Goal: Task Accomplishment & Management: Manage account settings

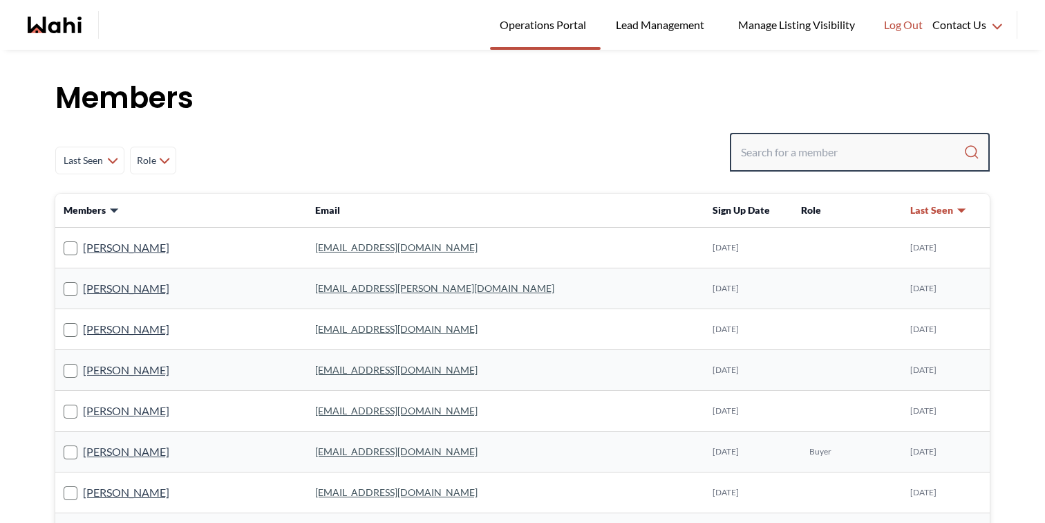
click at [814, 150] on input "Search input" at bounding box center [852, 152] width 223 height 25
paste input "manasimehta44@gmail.com"
type input "manasimehta44@gmail.com"
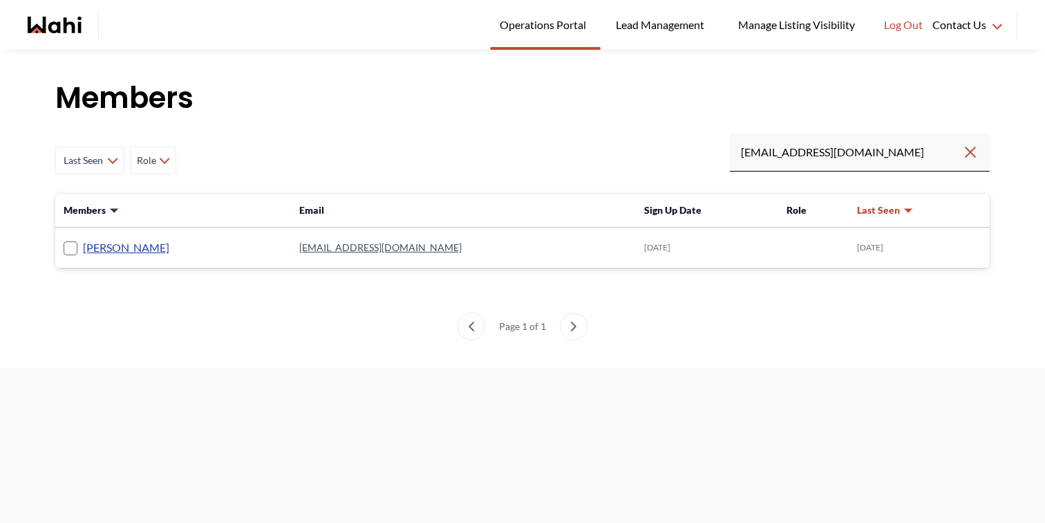
click at [142, 247] on link "Manasi Nimmala" at bounding box center [126, 247] width 86 height 18
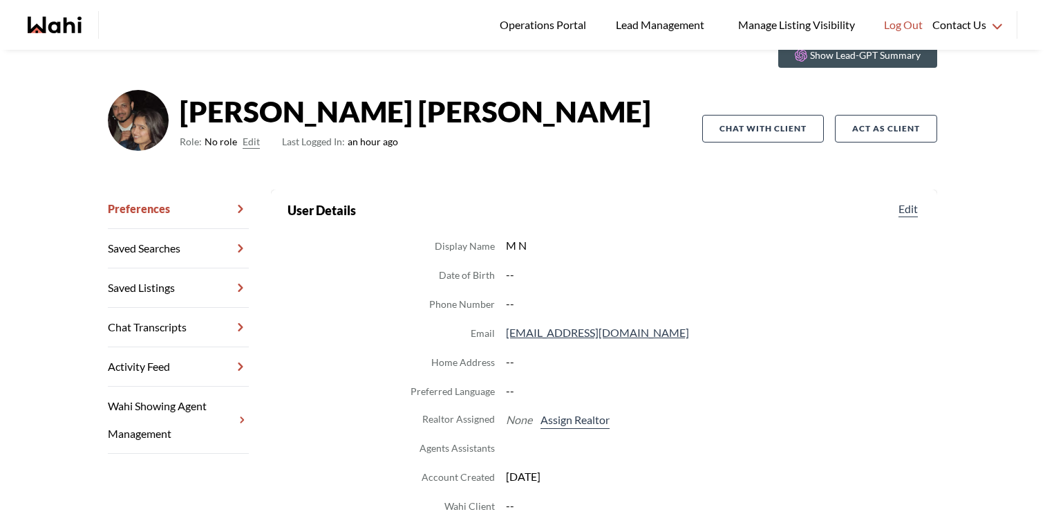
scroll to position [64, 0]
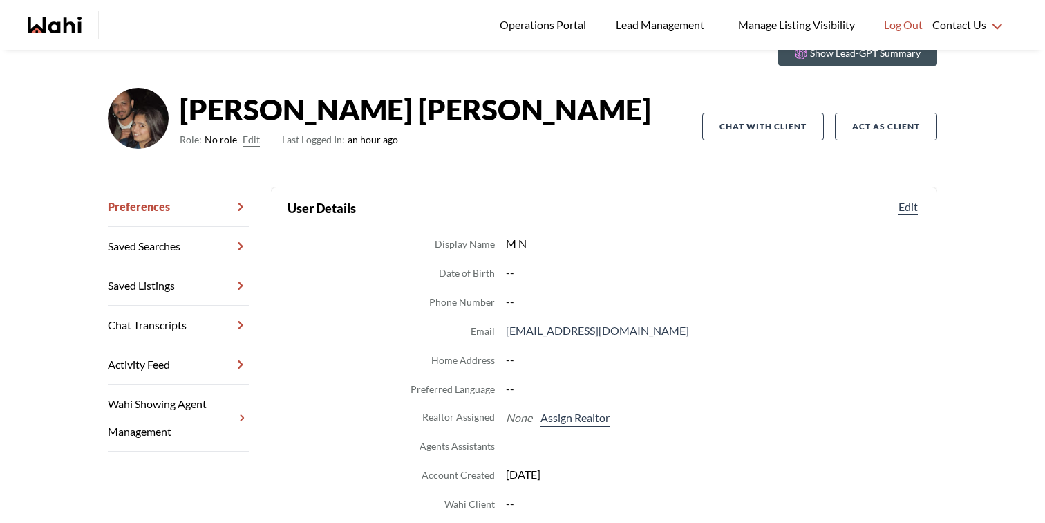
click at [251, 142] on button "Edit" at bounding box center [251, 139] width 17 height 17
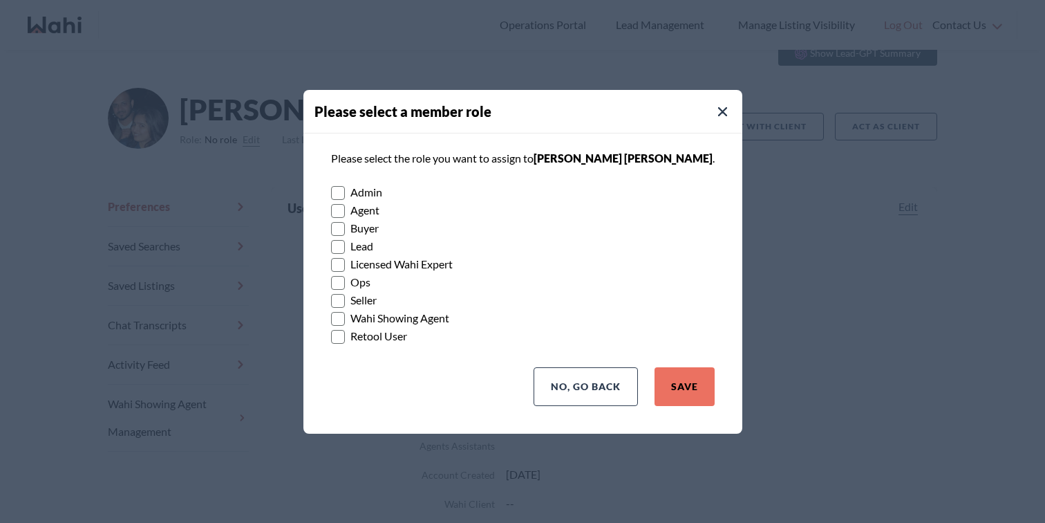
click at [384, 229] on label "Buyer" at bounding box center [523, 228] width 384 height 18
click at [331, 228] on input "Buyer" at bounding box center [331, 223] width 0 height 9
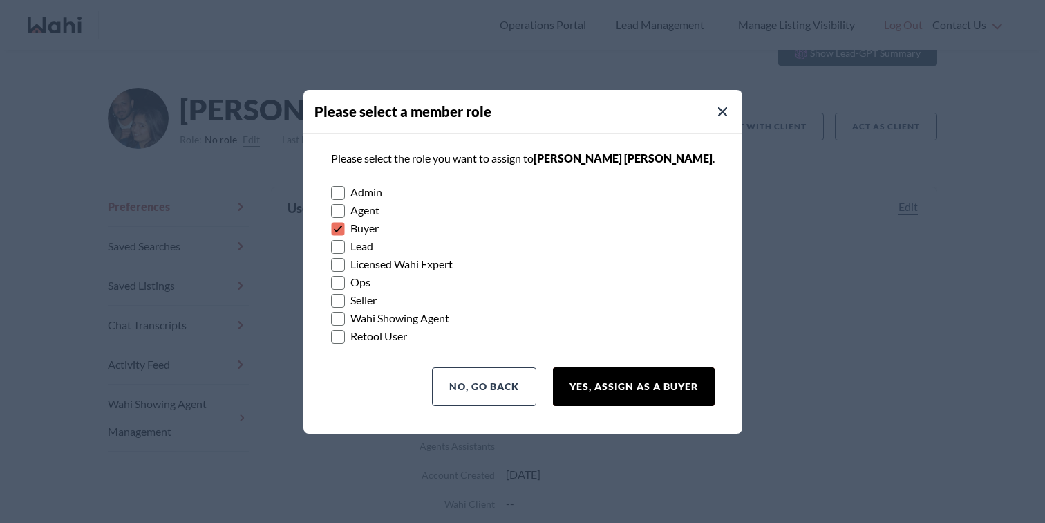
click at [656, 389] on button "Yes, Assign as a Buyer" at bounding box center [634, 386] width 162 height 39
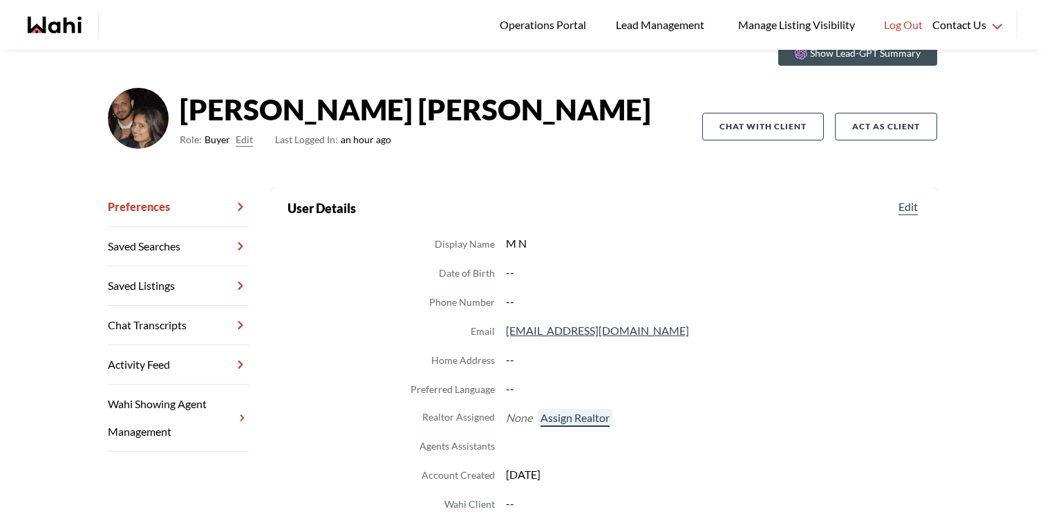
click at [593, 413] on button "Assign Realtor" at bounding box center [575, 417] width 75 height 18
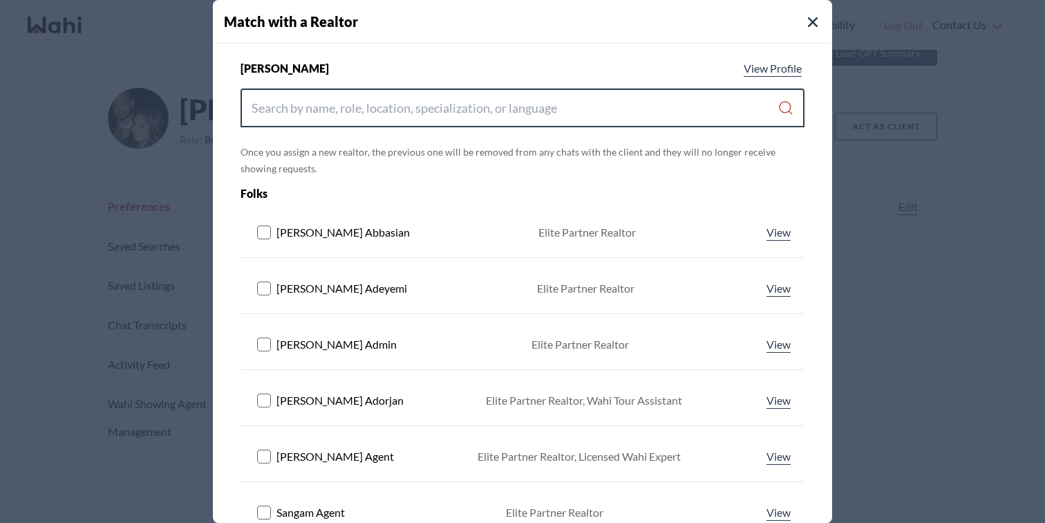
click at [429, 105] on input "Search input" at bounding box center [515, 107] width 526 height 25
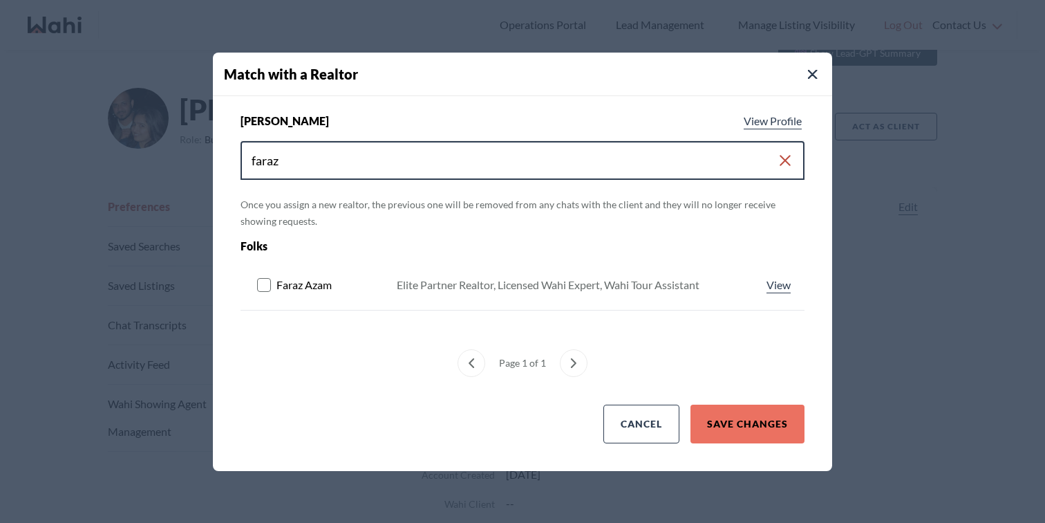
type input "faraz"
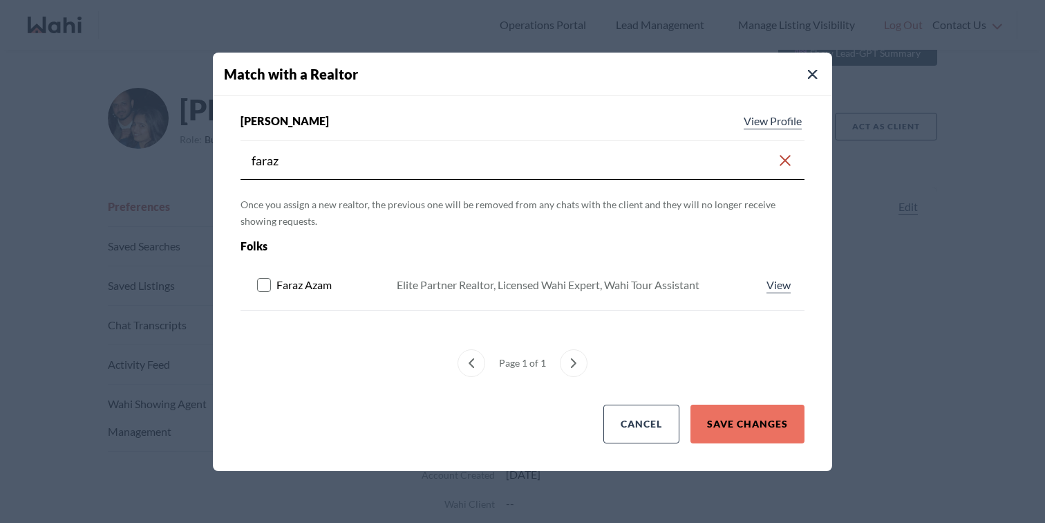
click at [263, 285] on rect at bounding box center [264, 284] width 13 height 13
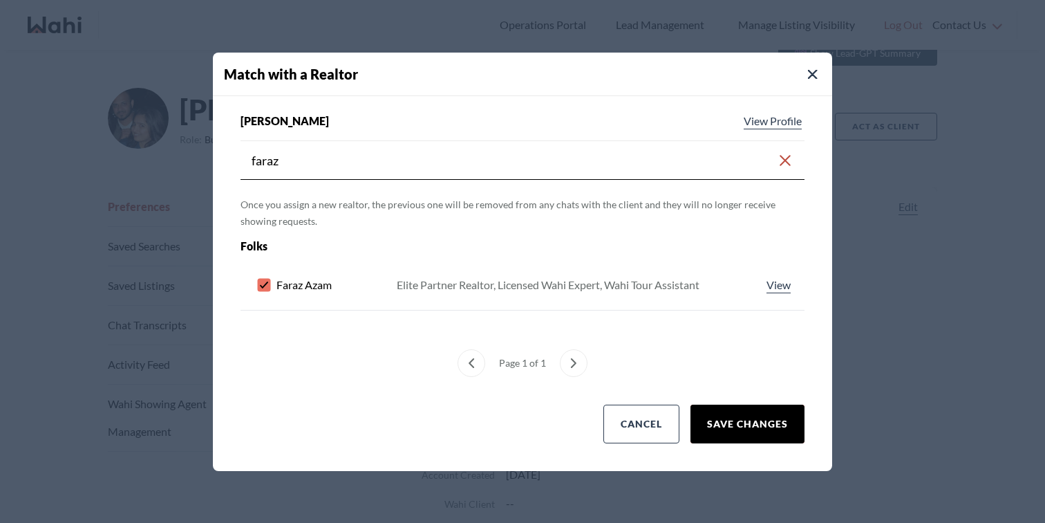
click at [758, 422] on button "Save Changes" at bounding box center [747, 423] width 114 height 39
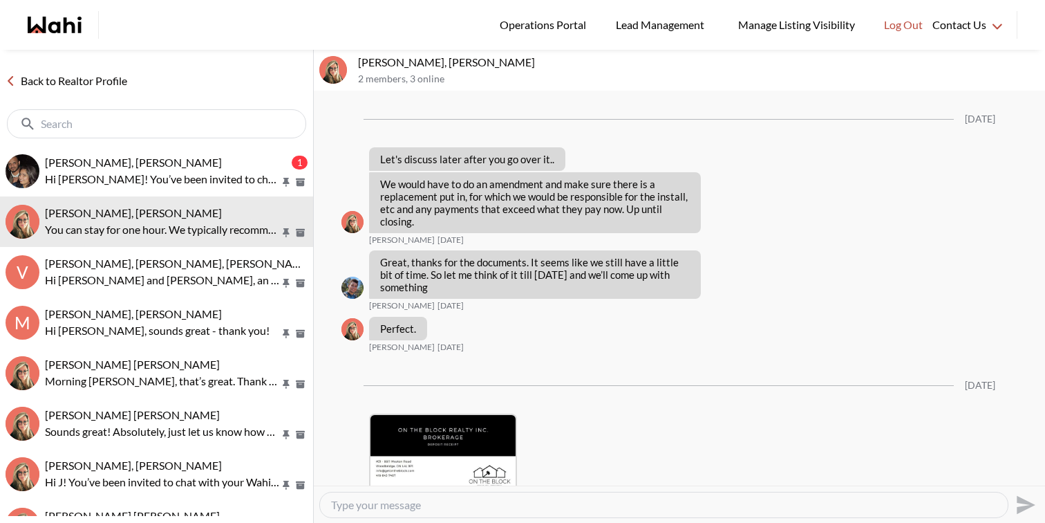
scroll to position [2746, 0]
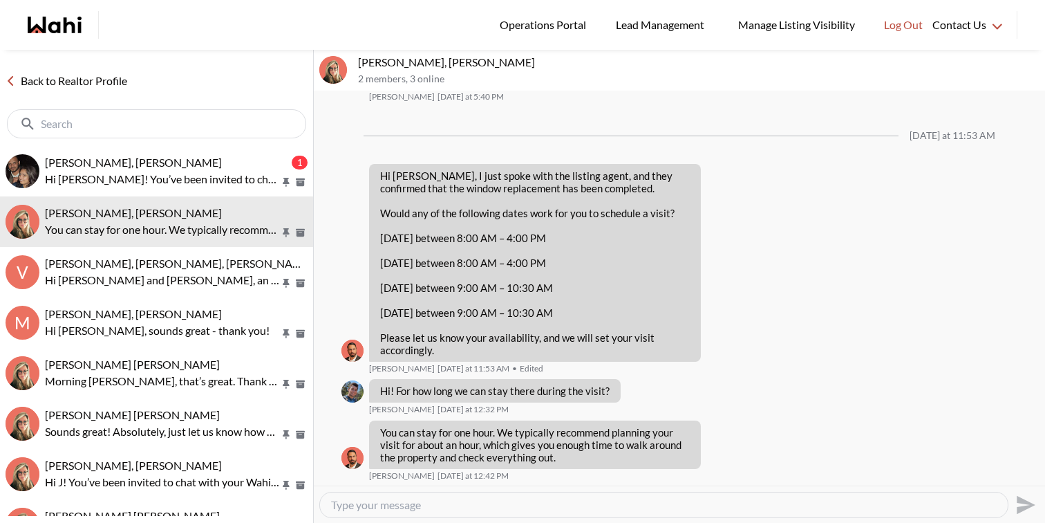
click at [143, 187] on button "[PERSON_NAME], [PERSON_NAME] 1 Hi [PERSON_NAME]! You’ve been invited to chat wi…" at bounding box center [156, 171] width 313 height 50
